Goal: Navigation & Orientation: Find specific page/section

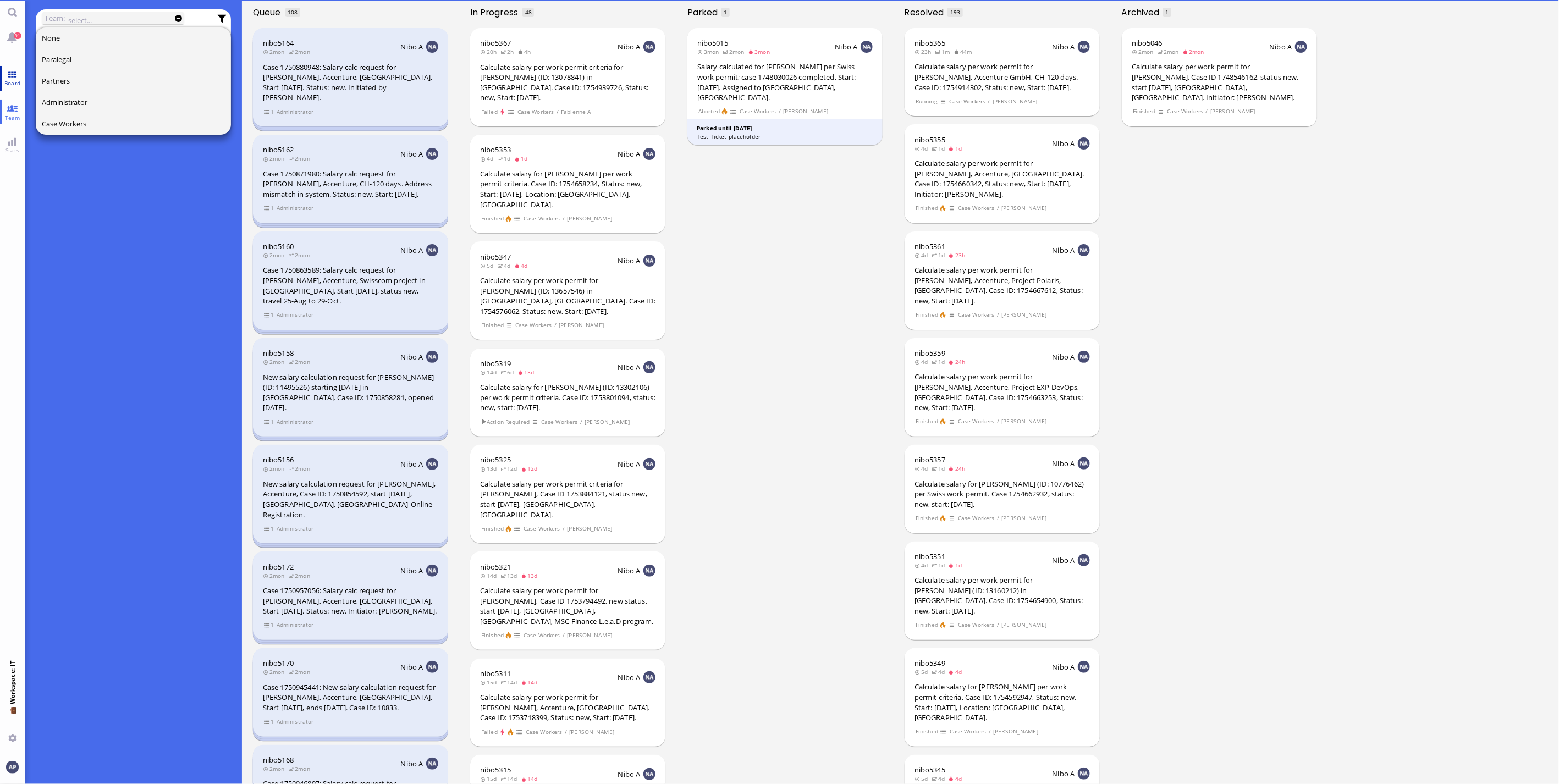
click at [14, 70] on link "Board" at bounding box center [13, 79] width 25 height 25
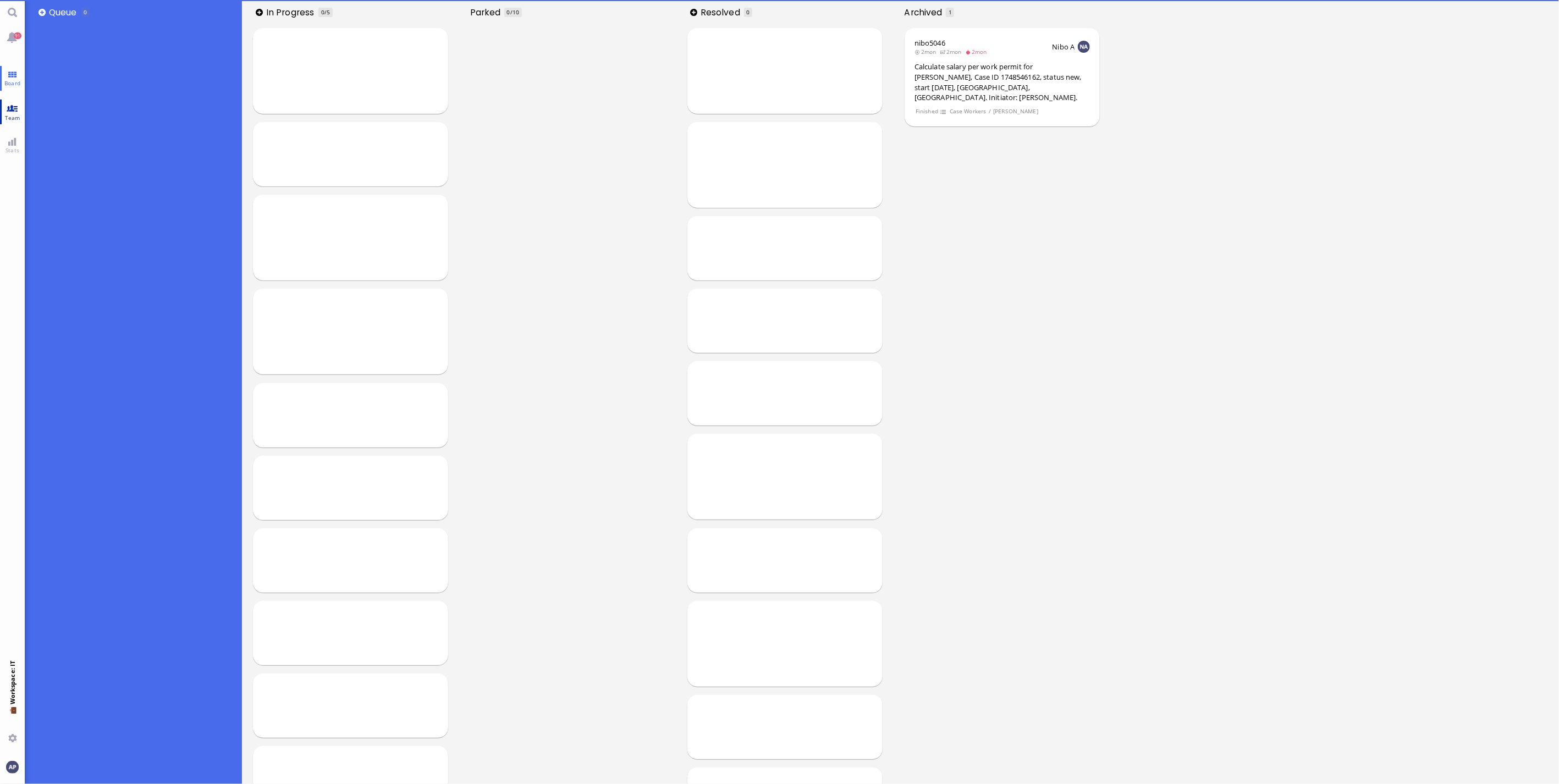
click at [12, 108] on link "Team" at bounding box center [13, 112] width 25 height 25
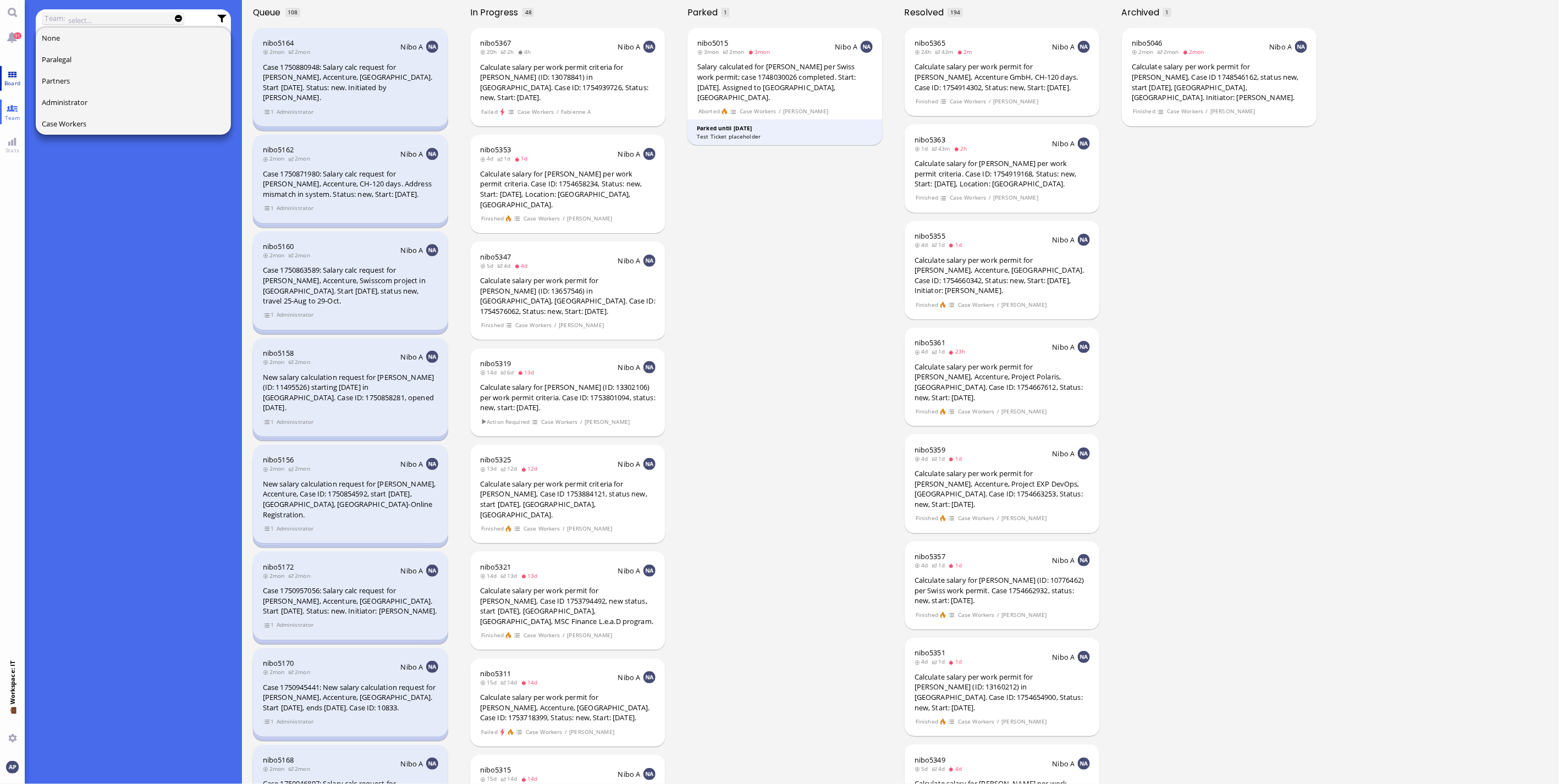
click at [18, 77] on link "Board" at bounding box center [13, 79] width 25 height 25
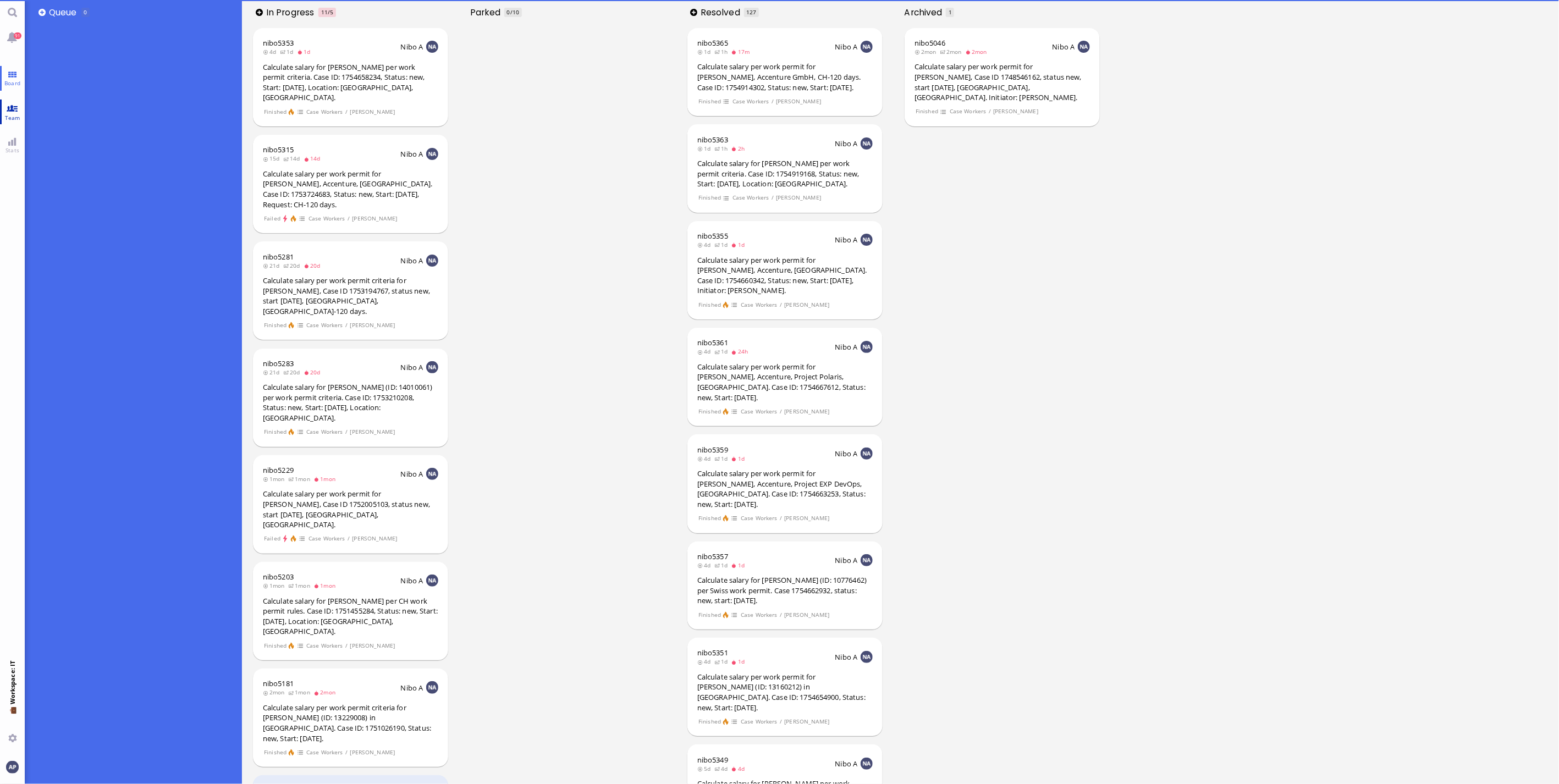
click at [10, 107] on link "Team" at bounding box center [13, 112] width 25 height 25
